Goal: Check status: Check status

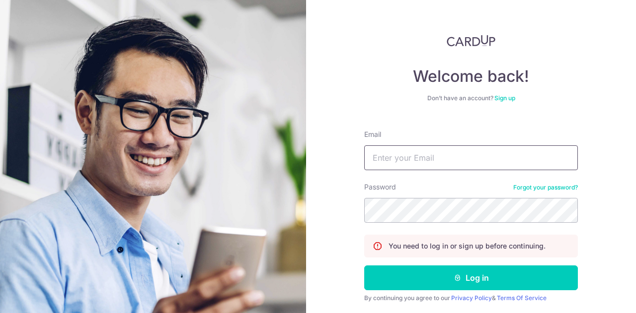
click at [427, 162] on input "Email" at bounding box center [471, 158] width 214 height 25
type input "[EMAIL_ADDRESS][DOMAIN_NAME]"
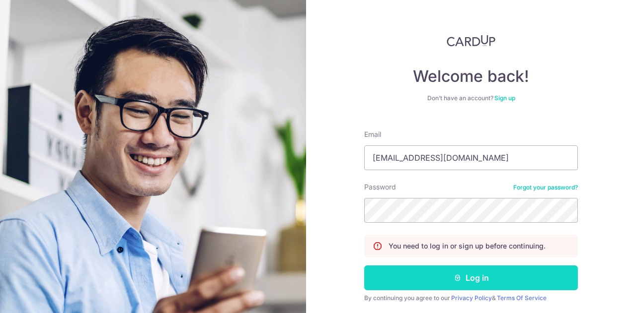
click at [472, 281] on button "Log in" at bounding box center [471, 278] width 214 height 25
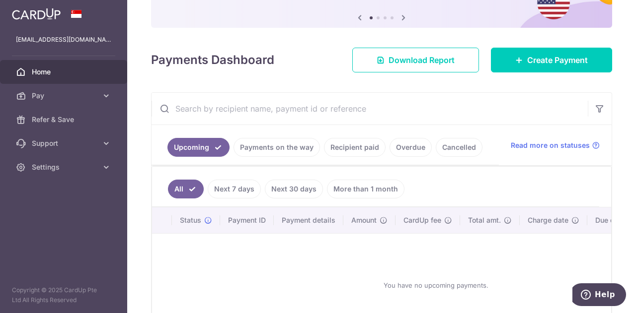
click at [269, 149] on link "Payments on the way" at bounding box center [276, 147] width 86 height 19
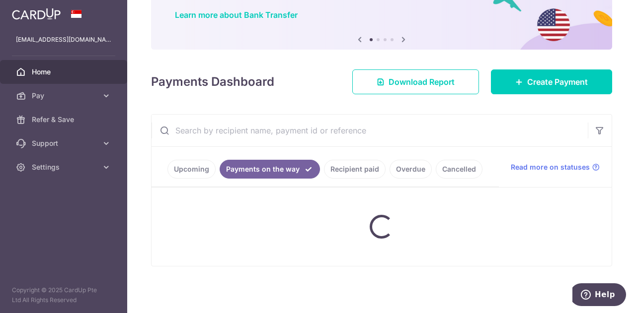
scroll to position [99, 0]
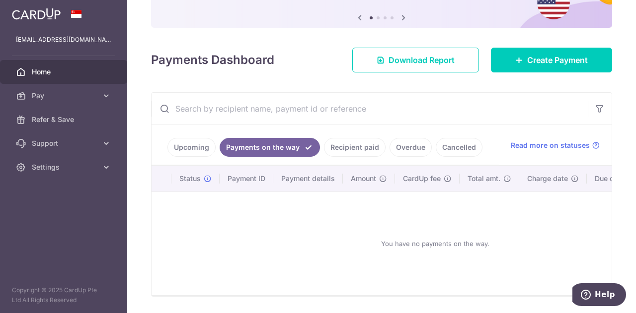
click at [338, 147] on link "Recipient paid" at bounding box center [355, 147] width 62 height 19
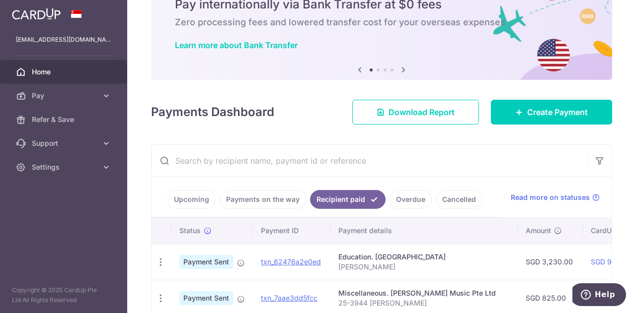
scroll to position [0, 0]
